Goal: Task Accomplishment & Management: Use online tool/utility

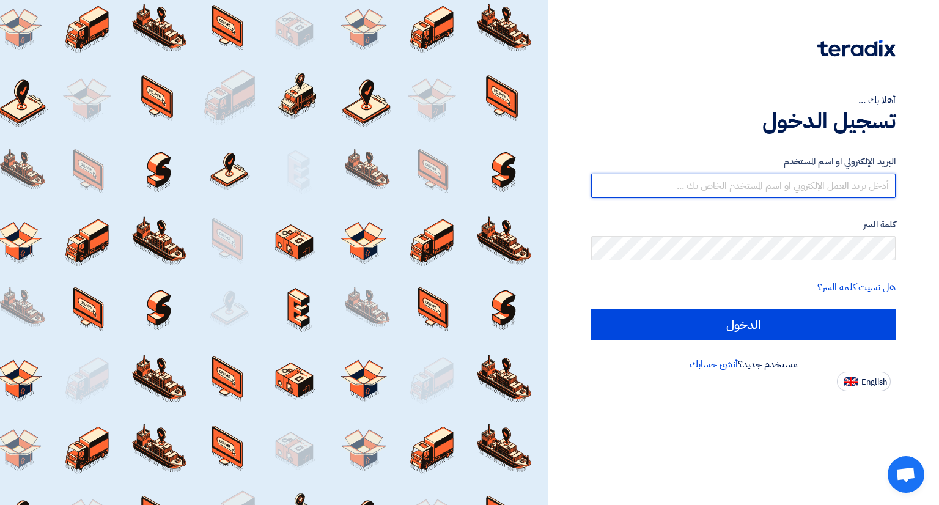
click at [730, 187] on input "text" at bounding box center [743, 186] width 305 height 24
click at [725, 188] on input "text" at bounding box center [743, 186] width 305 height 24
click at [591, 309] on input "الدخول" at bounding box center [743, 324] width 305 height 31
type input "[EMAIL_ADDRESS][DOMAIN_NAME]"
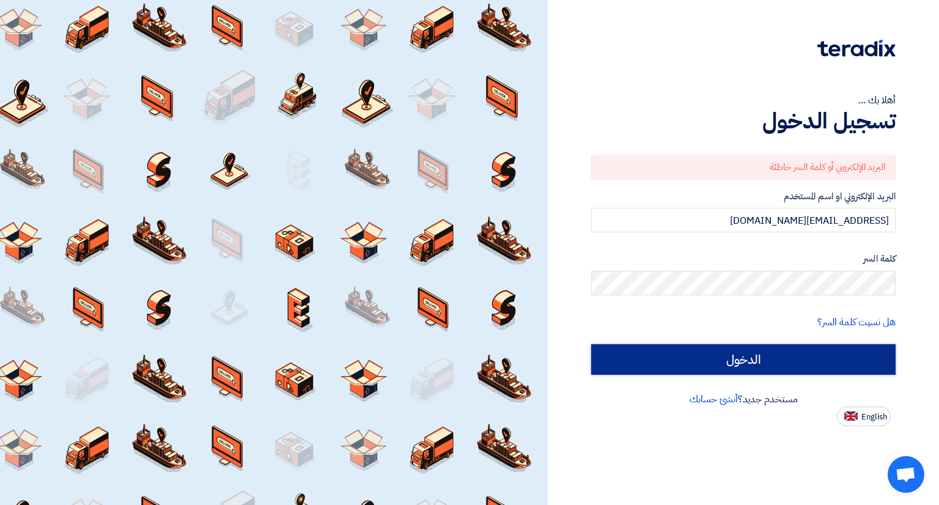
click at [829, 344] on input "الدخول" at bounding box center [743, 359] width 305 height 31
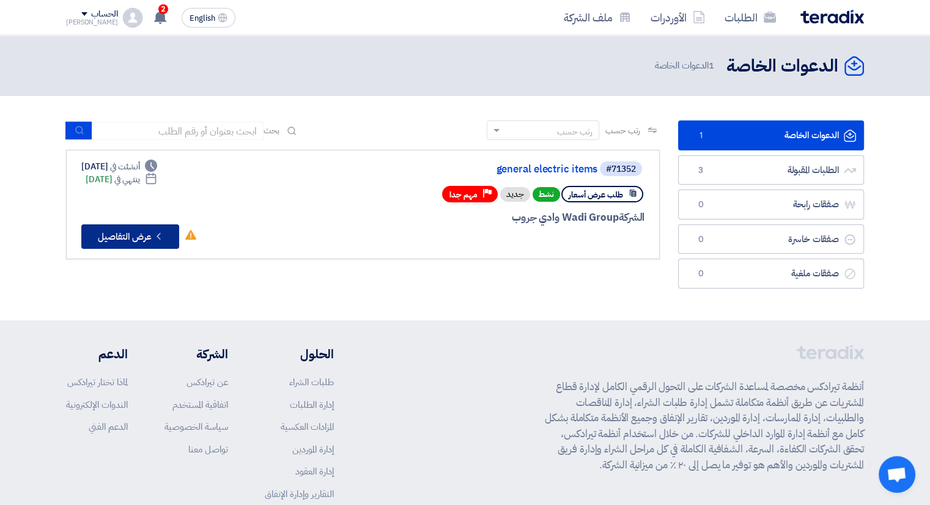
click at [120, 231] on button "Check details عرض التفاصيل" at bounding box center [130, 236] width 98 height 24
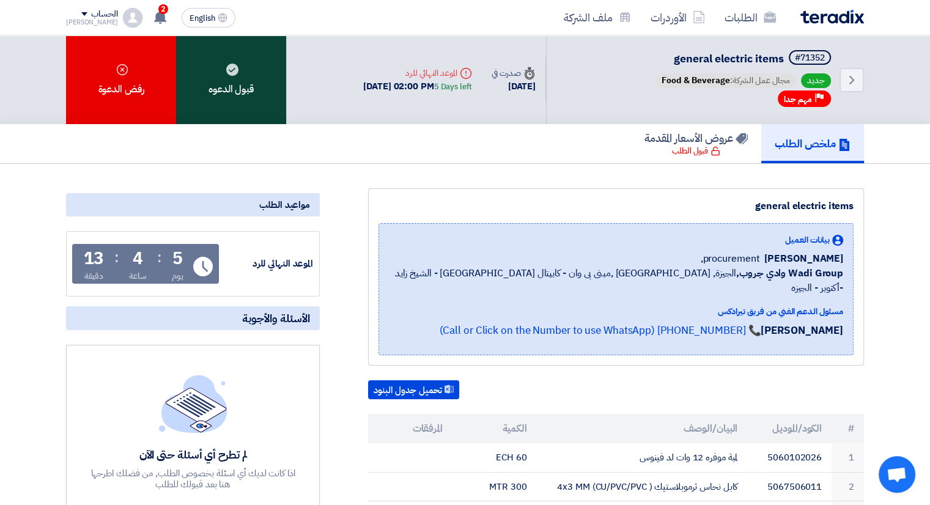
click at [235, 76] on div "قبول الدعوه" at bounding box center [231, 79] width 110 height 89
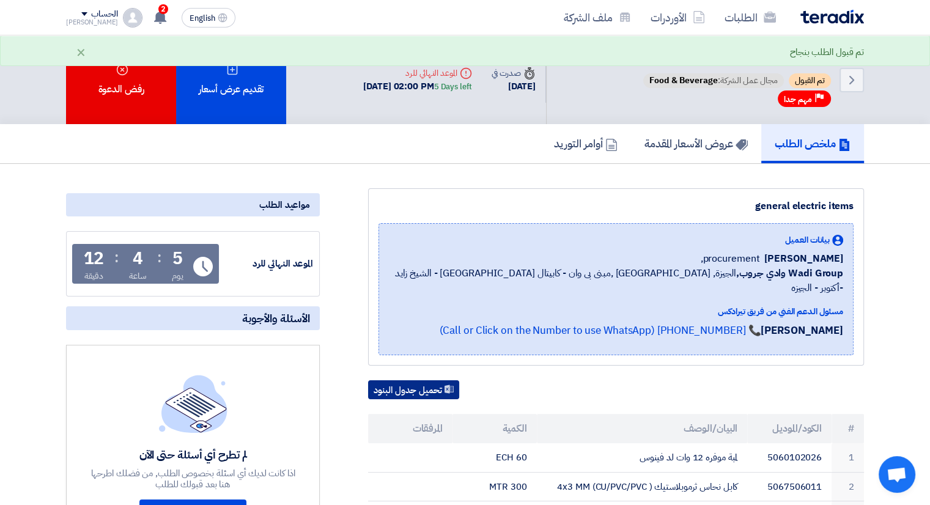
click at [397, 380] on button "تحميل جدول البنود" at bounding box center [413, 390] width 91 height 20
